Goal: Navigation & Orientation: Find specific page/section

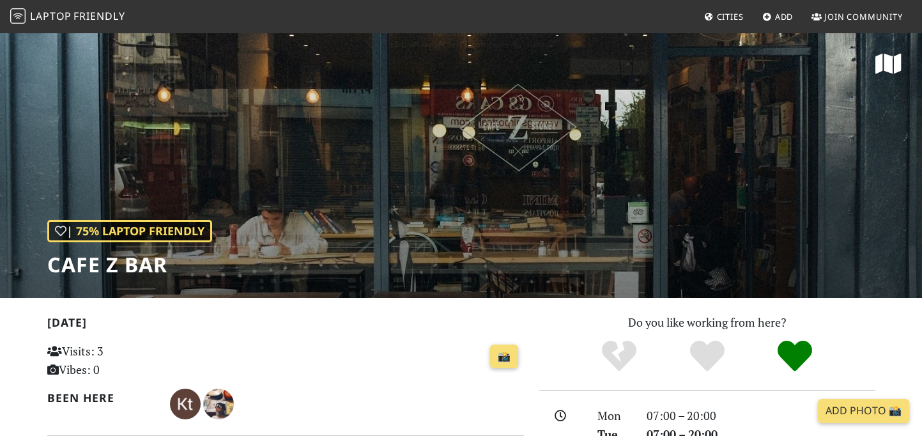
click at [79, 22] on span "Friendly" at bounding box center [98, 16] width 51 height 14
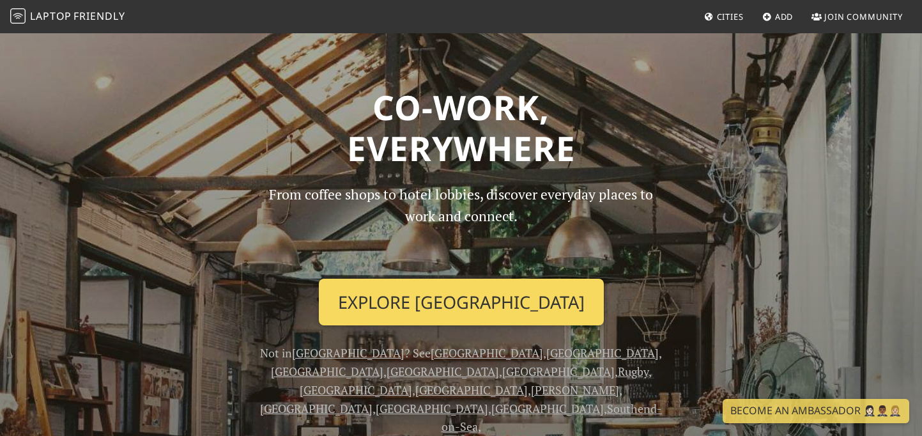
click at [436, 303] on link "Explore London" at bounding box center [461, 302] width 285 height 47
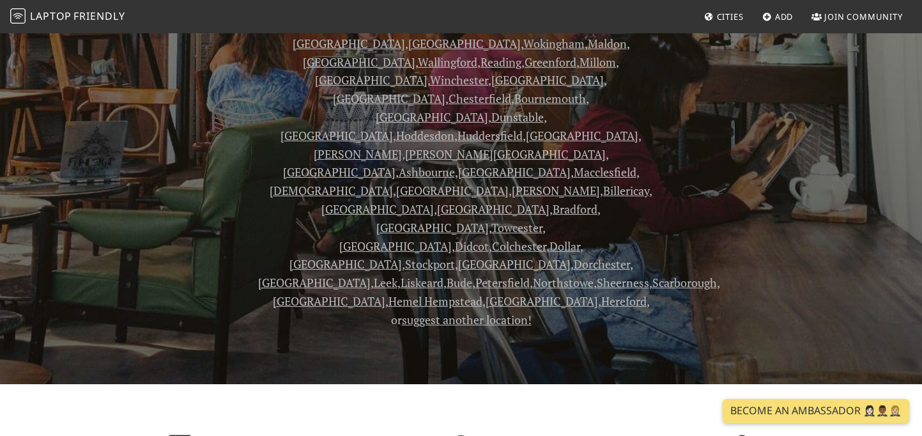
scroll to position [626, 0]
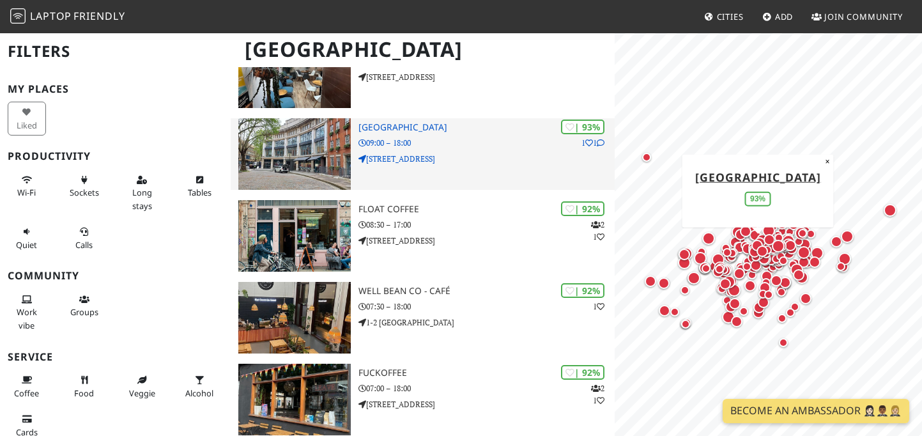
scroll to position [445, 0]
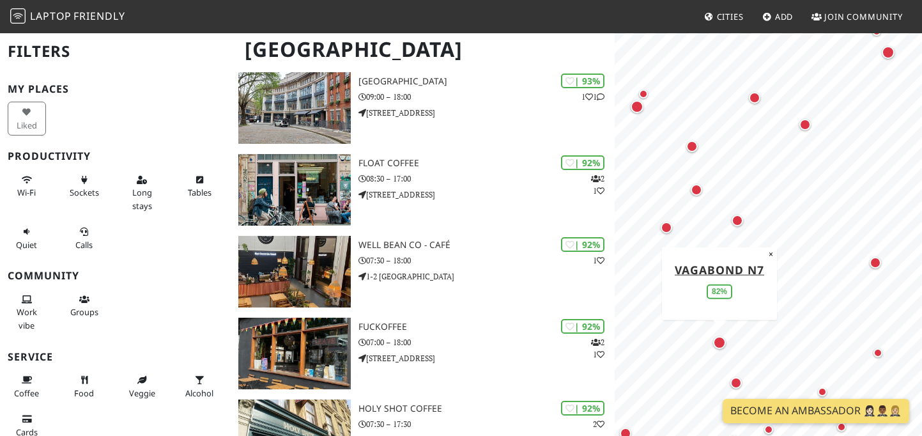
click at [721, 343] on div "Map marker" at bounding box center [719, 342] width 13 height 13
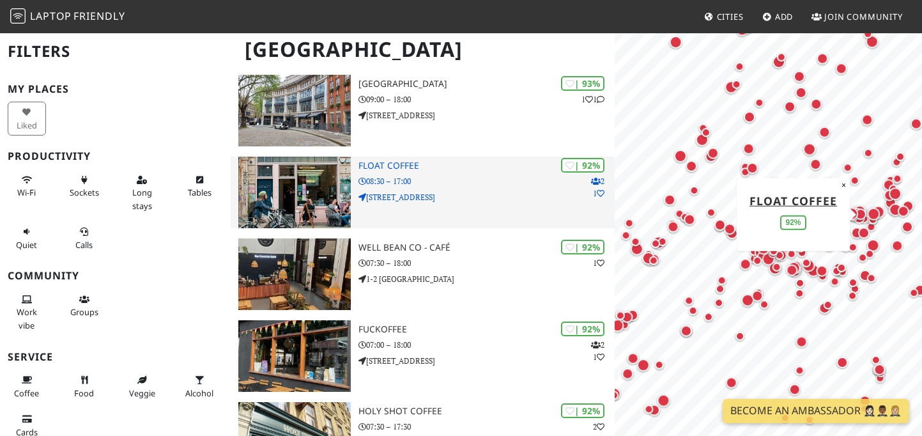
scroll to position [445, 0]
